Goal: Navigation & Orientation: Find specific page/section

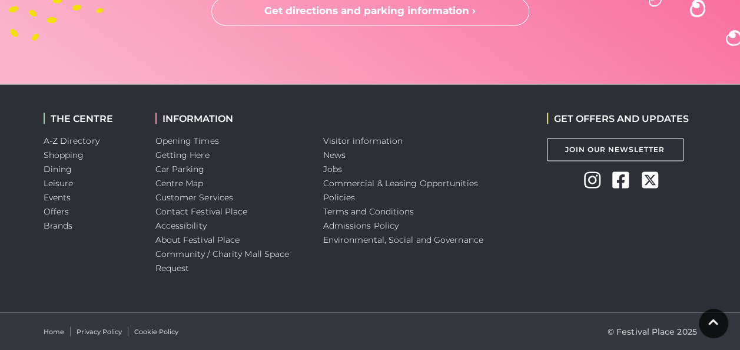
scroll to position [3267, 0]
click at [327, 138] on link "Visitor information" at bounding box center [363, 140] width 80 height 11
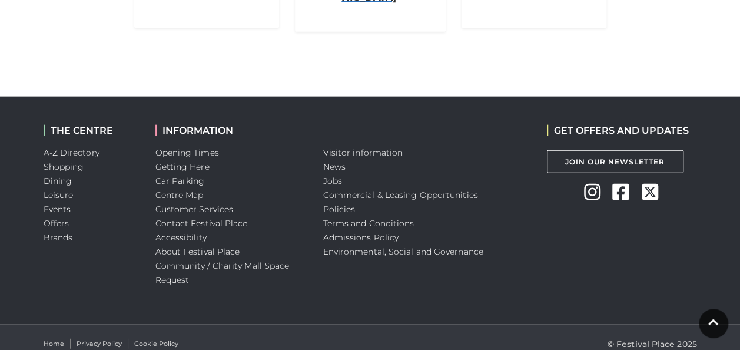
scroll to position [1353, 0]
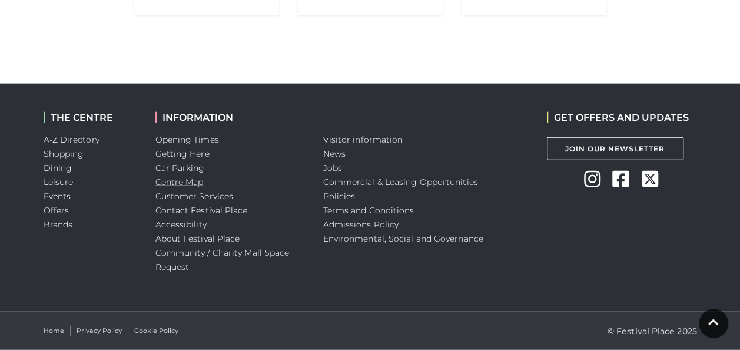
click at [161, 183] on link "Centre Map" at bounding box center [179, 182] width 48 height 11
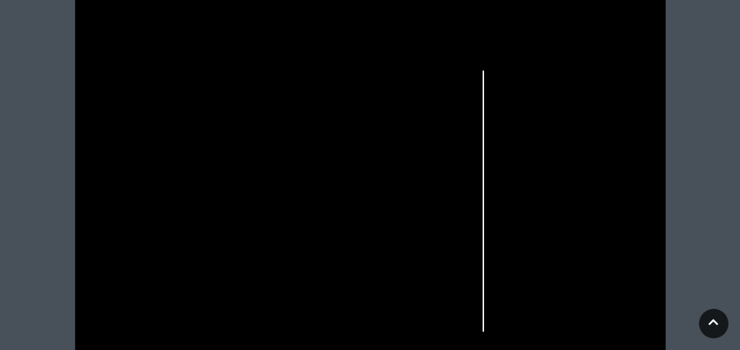
scroll to position [437, 0]
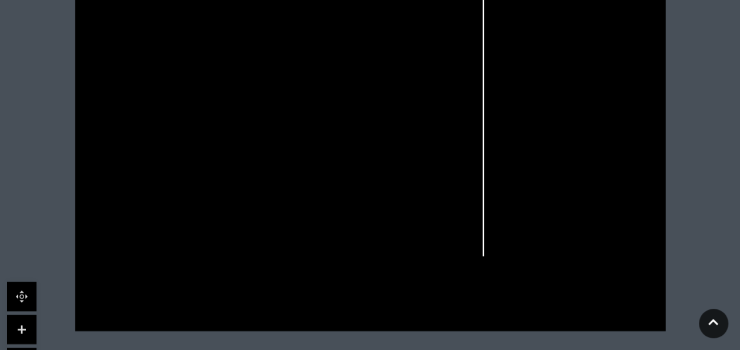
click at [562, 157] on rect at bounding box center [568, 151] width 23 height 16
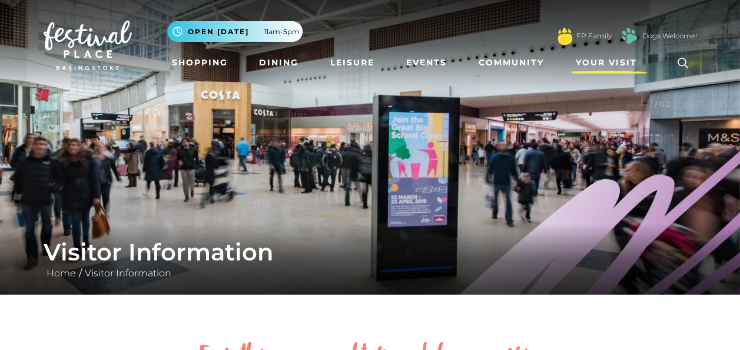
click at [606, 59] on span "Your Visit" at bounding box center [606, 63] width 61 height 12
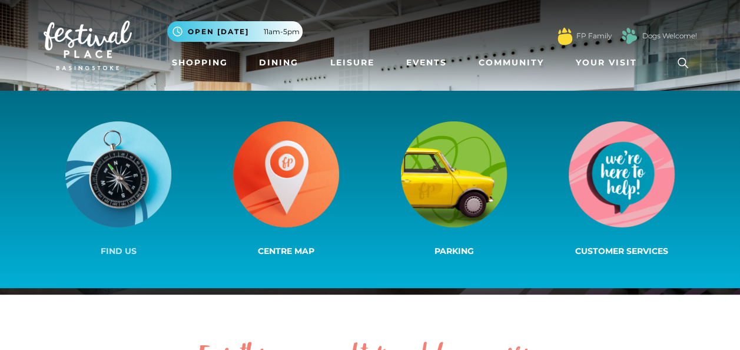
click at [121, 183] on img at bounding box center [118, 174] width 106 height 106
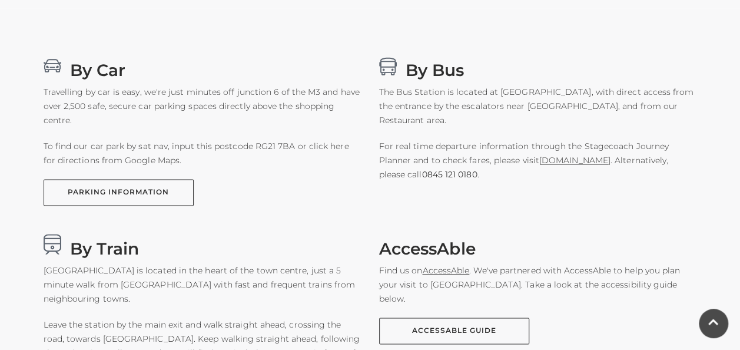
scroll to position [766, 0]
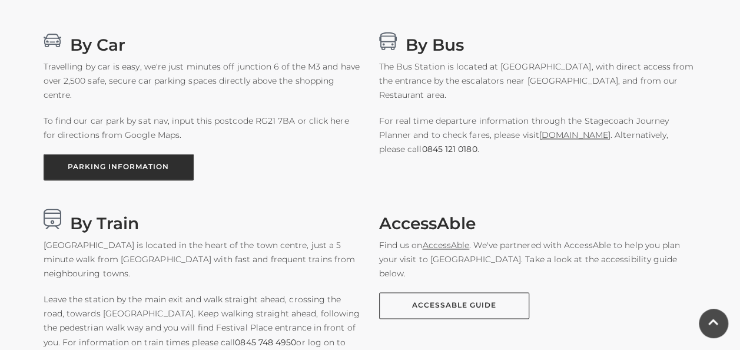
click at [114, 175] on link "PARKING INFORMATION" at bounding box center [119, 167] width 150 height 27
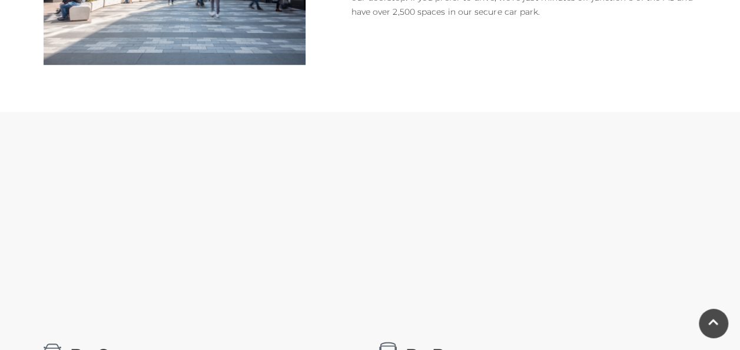
scroll to position [471, 0]
